Goal: Navigation & Orientation: Find specific page/section

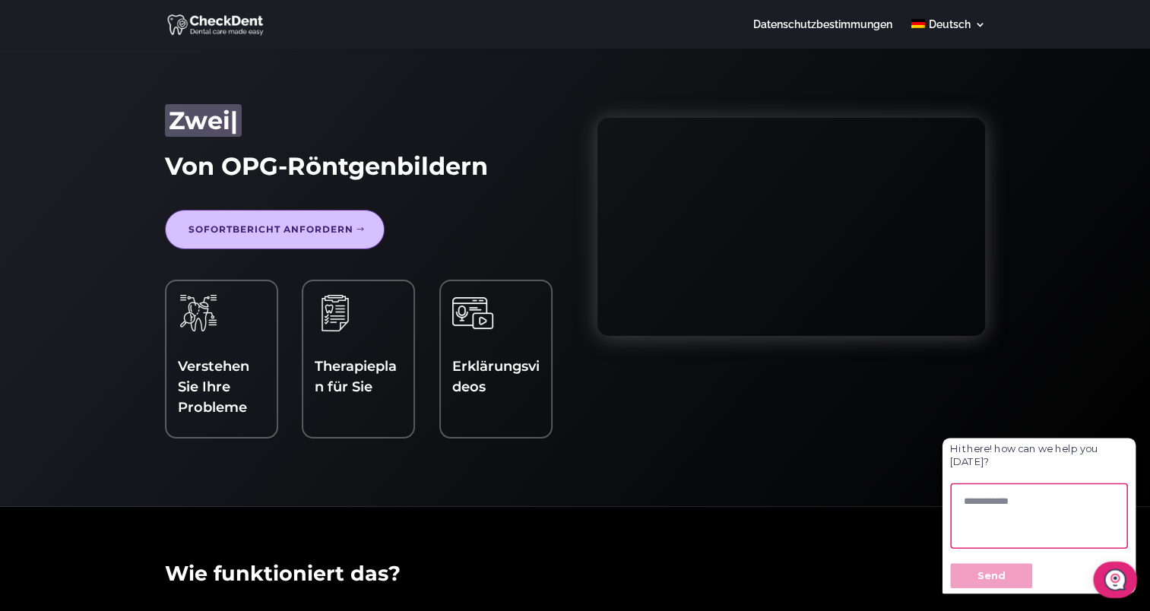
click at [253, 228] on link "Sofortbericht anfordern" at bounding box center [275, 230] width 220 height 40
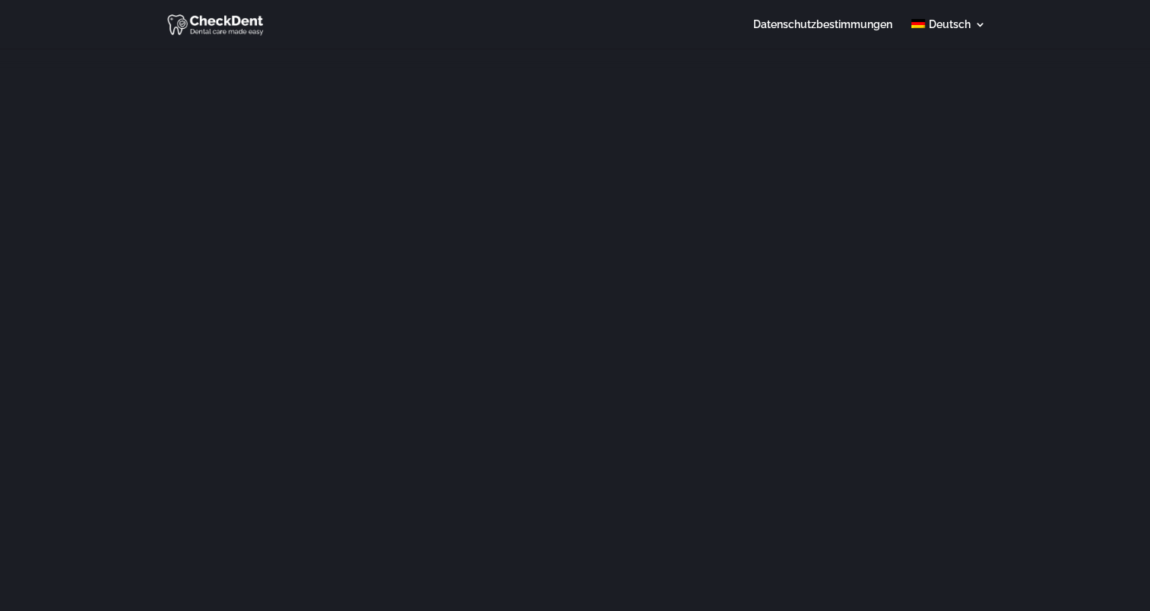
click at [208, 26] on img at bounding box center [216, 24] width 98 height 24
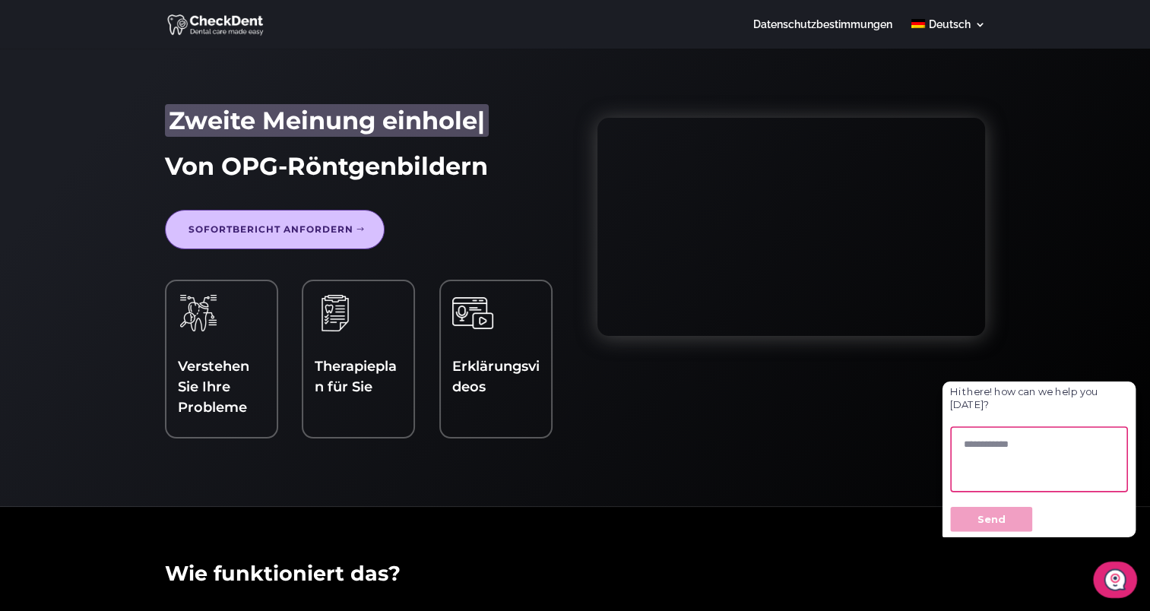
click at [286, 222] on link "Sofortbericht anfordern" at bounding box center [275, 230] width 220 height 40
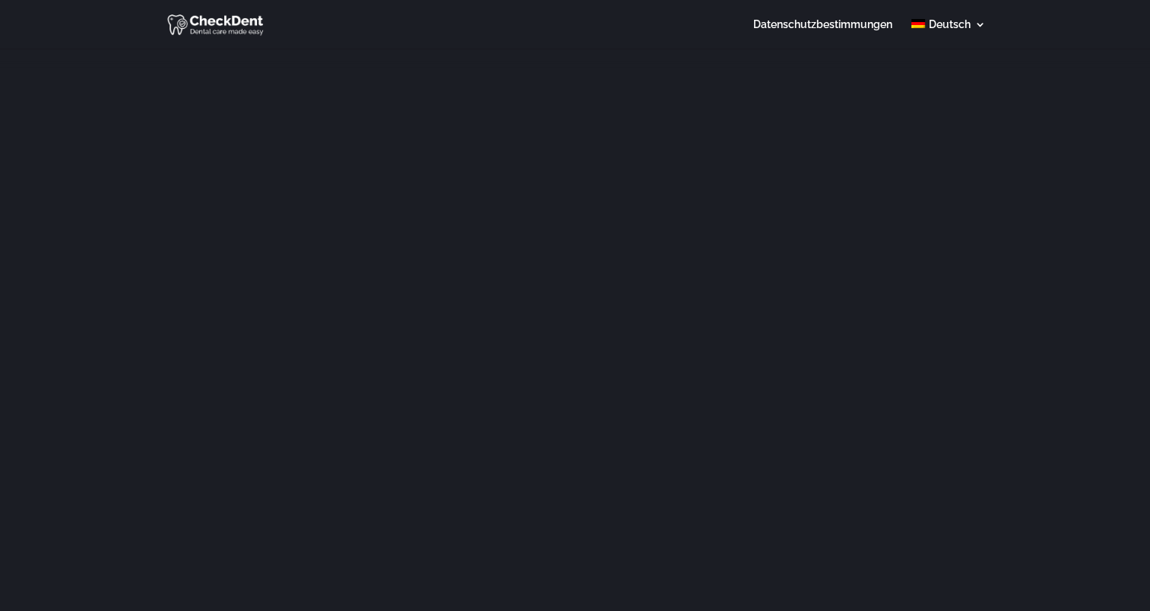
click at [848, 16] on div at bounding box center [575, 24] width 821 height 49
click at [216, 27] on img at bounding box center [216, 24] width 98 height 24
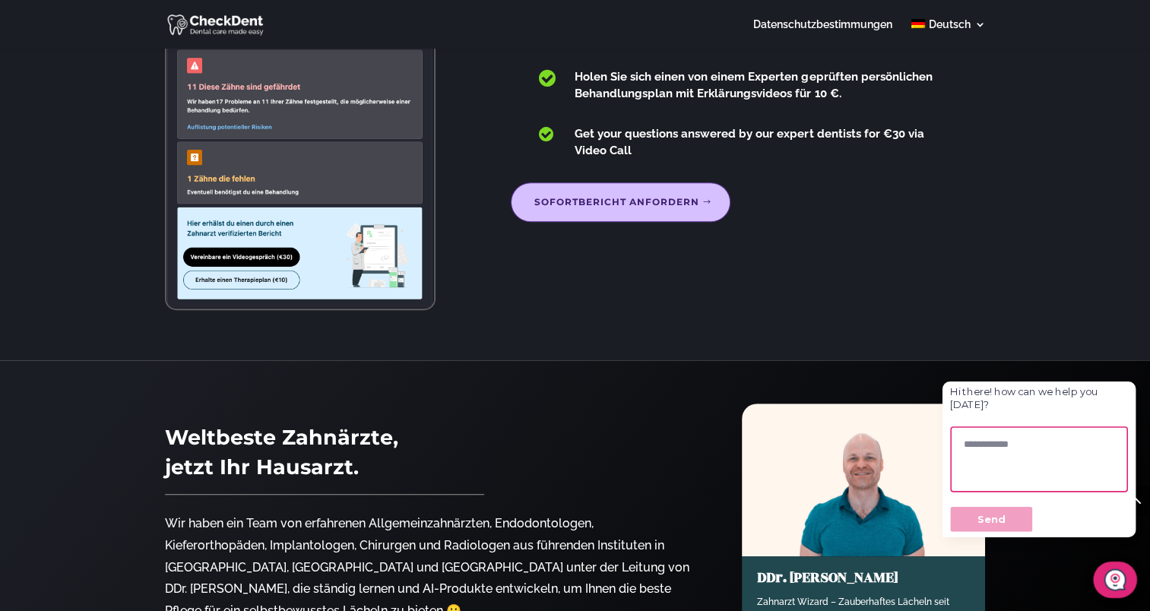
scroll to position [983, 0]
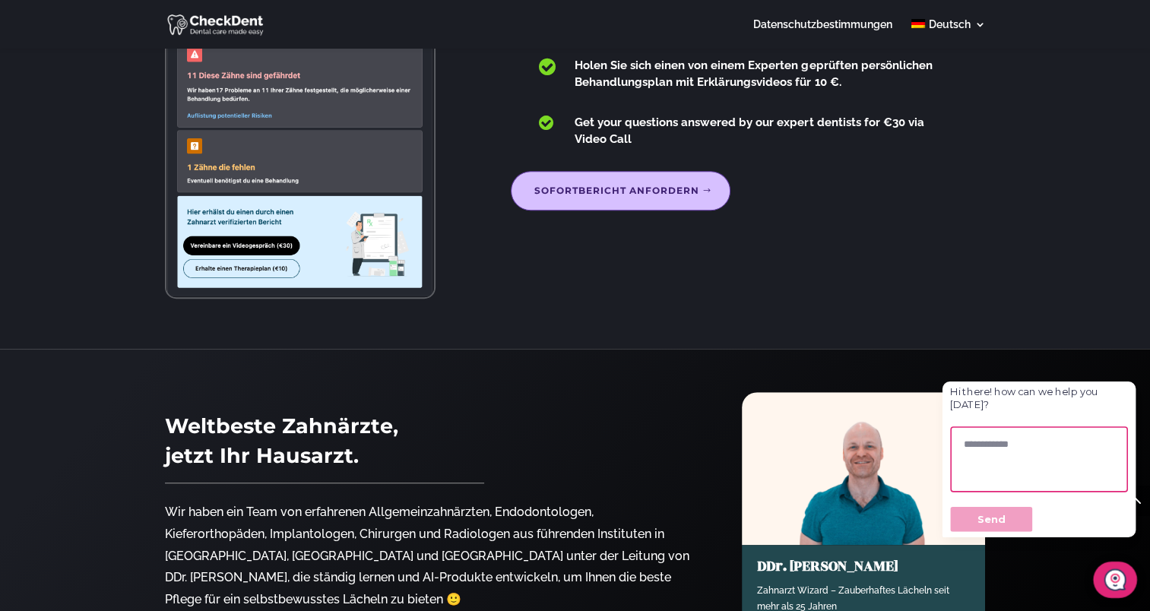
click at [645, 210] on link "Sofortbericht anfordern" at bounding box center [621, 191] width 220 height 40
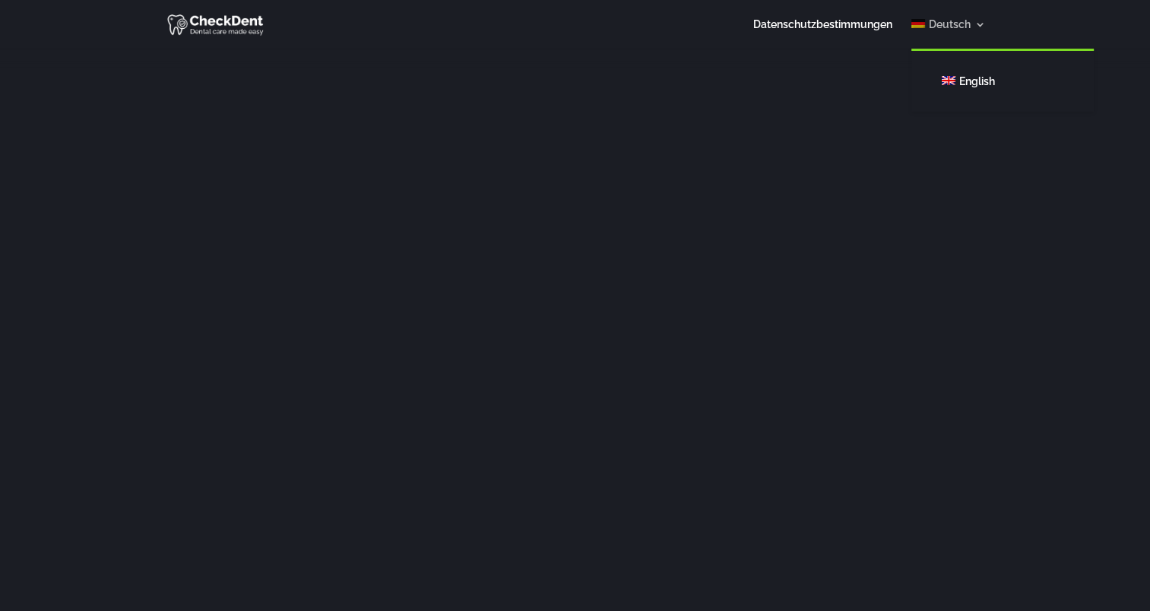
click at [954, 24] on span "Deutsch" at bounding box center [950, 24] width 42 height 12
click at [226, 17] on img at bounding box center [216, 24] width 98 height 24
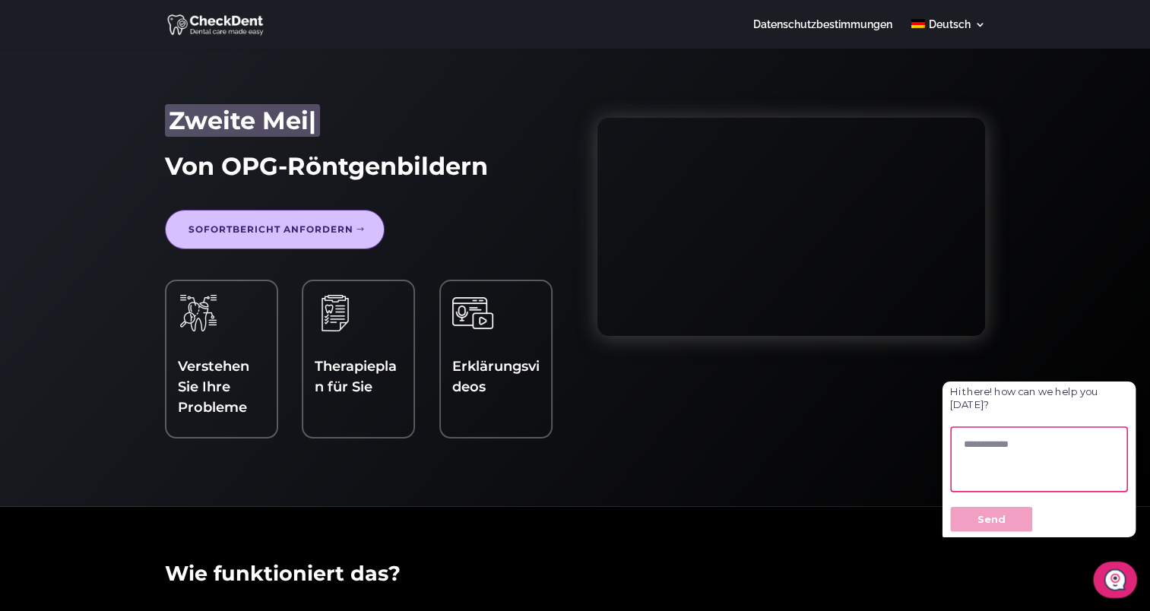
click at [196, 369] on link "Verstehen Sie Ihre Probleme" at bounding box center [213, 387] width 71 height 58
